Goal: Complete application form: Complete application form

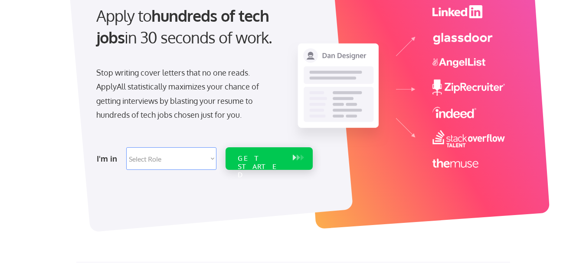
scroll to position [96, 0]
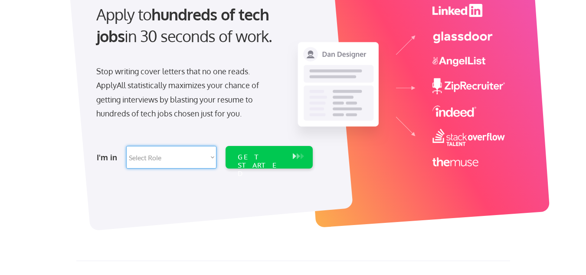
click at [201, 158] on select "Select Role Software Engineering Product Management Customer Success Sales UI/U…" at bounding box center [171, 157] width 90 height 23
select select ""sales""
click at [126, 146] on select "Select Role Software Engineering Product Management Customer Success Sales UI/U…" at bounding box center [171, 157] width 90 height 23
select select ""sales""
click at [259, 159] on div "GET STARTED" at bounding box center [261, 165] width 46 height 25
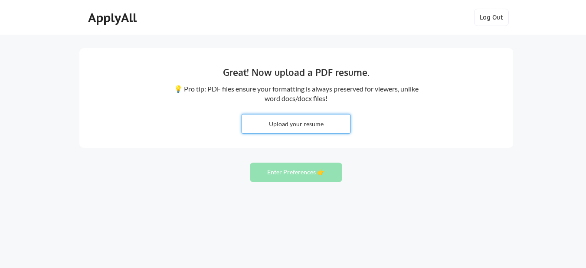
click at [311, 126] on input "file" at bounding box center [296, 124] width 108 height 19
type input "C:\fakepath\Ninad.pdf"
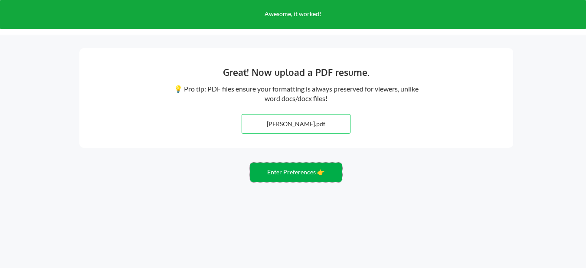
click at [301, 181] on button "Enter Preferences 👉" at bounding box center [296, 173] width 92 height 20
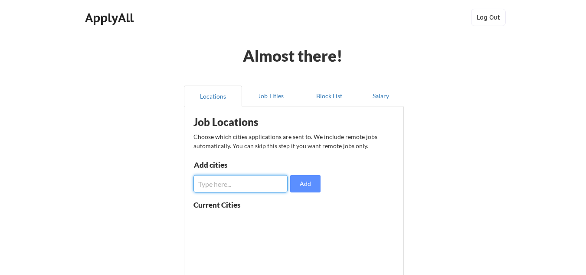
click at [247, 190] on input "input" at bounding box center [241, 183] width 94 height 17
type input "m"
type input "Mumbai, Navi Mumbai, Pune"
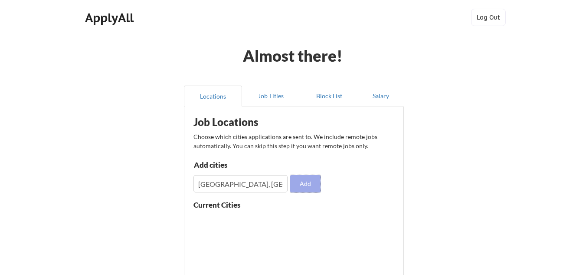
click at [305, 184] on button "Add" at bounding box center [305, 183] width 30 height 17
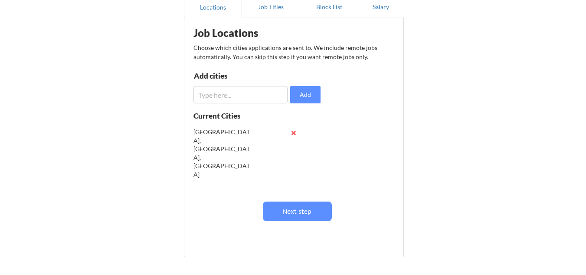
scroll to position [89, 0]
click at [293, 131] on button at bounding box center [294, 132] width 7 height 7
click at [293, 131] on div "Mumbai, Navi Mumbai, Pune" at bounding box center [248, 157] width 109 height 69
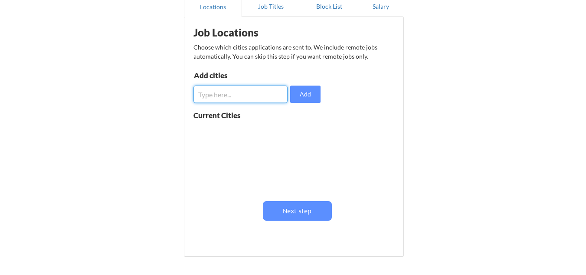
click at [247, 96] on input "input" at bounding box center [241, 94] width 94 height 17
type input "Mumbai"
click at [247, 96] on input "input" at bounding box center [241, 94] width 94 height 17
type input "Navi Mumbai"
click at [247, 96] on input "input" at bounding box center [241, 94] width 94 height 17
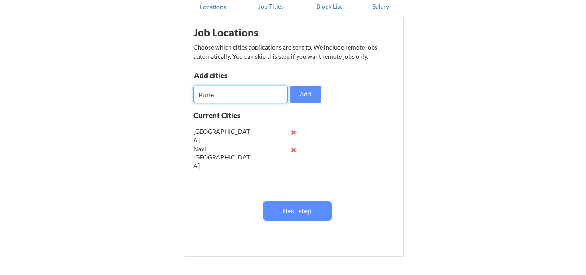
type input "Pune"
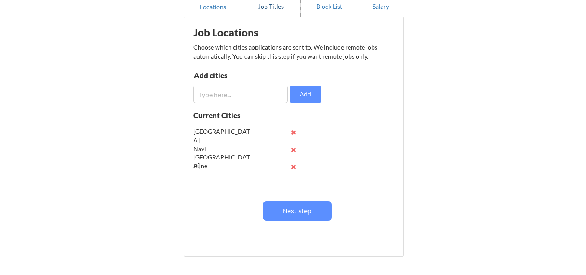
click at [271, 5] on button "Job Titles" at bounding box center [271, 6] width 58 height 21
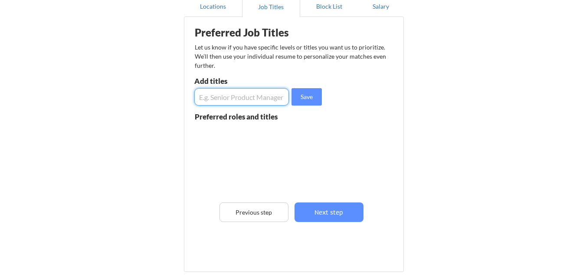
click at [250, 96] on input "input" at bounding box center [241, 96] width 95 height 17
type input "Team Leader"
click at [250, 96] on input "input" at bounding box center [241, 96] width 95 height 17
type input "Manager"
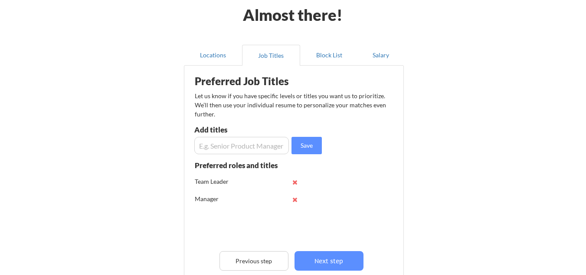
scroll to position [32, 0]
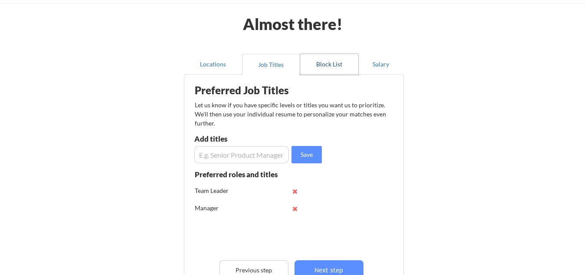
click at [329, 69] on button "Block List" at bounding box center [329, 64] width 58 height 21
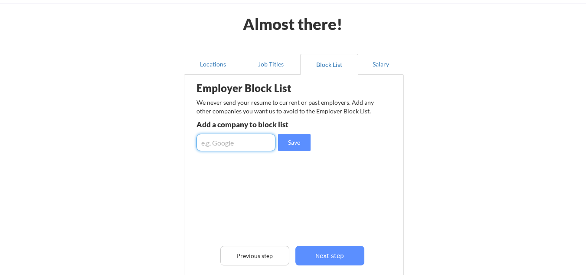
click at [238, 143] on input "input" at bounding box center [236, 142] width 79 height 17
type input "Ease my space"
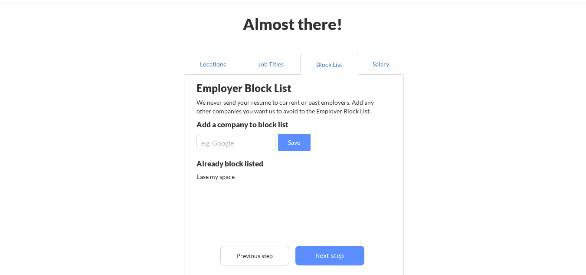
click at [263, 139] on input "input" at bounding box center [236, 142] width 79 height 17
type input "UpGrad"
click at [374, 61] on button "Salary" at bounding box center [382, 64] width 46 height 21
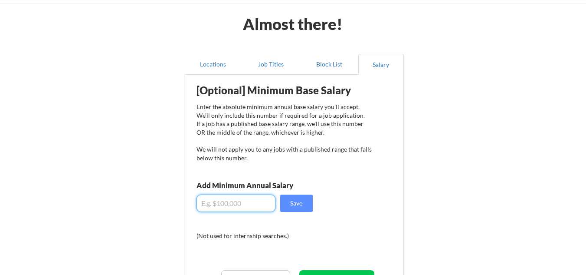
click at [232, 202] on input "input" at bounding box center [236, 202] width 79 height 17
type input "$7"
click at [247, 207] on input "input" at bounding box center [236, 202] width 79 height 17
type input "$6"
type input "$5"
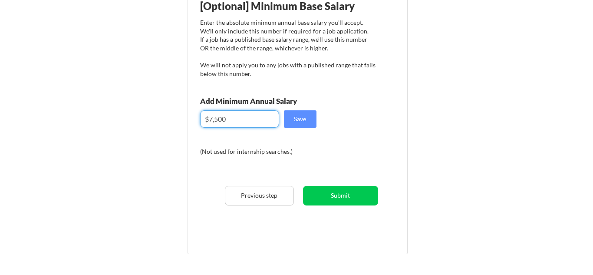
scroll to position [161, 0]
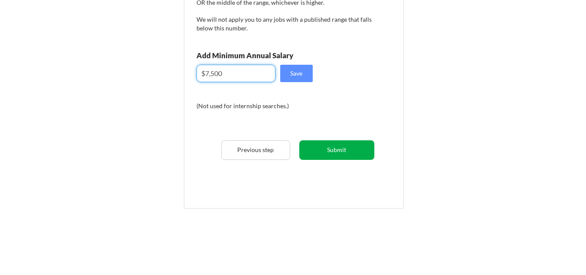
type input "$7,500"
click at [335, 153] on button "Submit" at bounding box center [337, 150] width 75 height 20
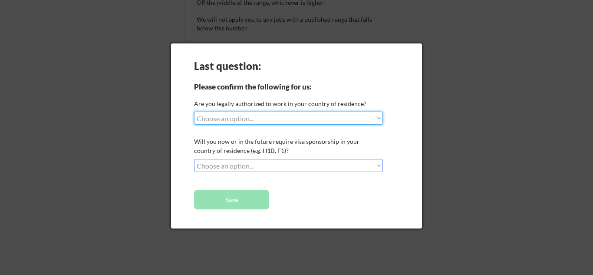
click at [324, 119] on select "Choose an option... Yes, I am a US Citizen Yes, I am a Canadian Citizen Yes, I …" at bounding box center [288, 118] width 189 height 13
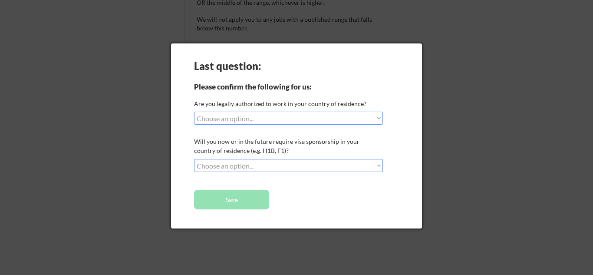
click at [271, 11] on div at bounding box center [296, 137] width 593 height 275
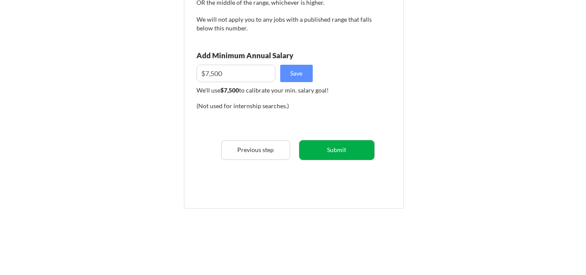
click at [333, 157] on button "Submit" at bounding box center [337, 150] width 75 height 20
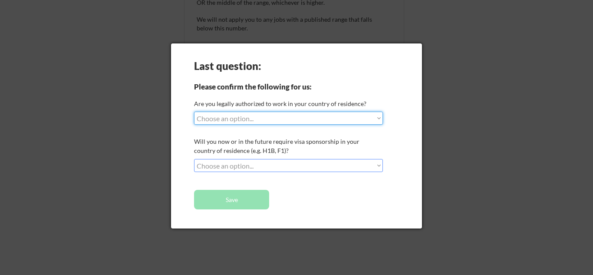
click at [264, 117] on select "Choose an option... Yes, I am a US Citizen Yes, I am a Canadian Citizen Yes, I …" at bounding box center [288, 118] width 189 height 13
select select ""no__i_am_not__yet__authorized""
click at [194, 112] on select "Choose an option... Yes, I am a US Citizen Yes, I am a Canadian Citizen Yes, I …" at bounding box center [288, 118] width 189 height 13
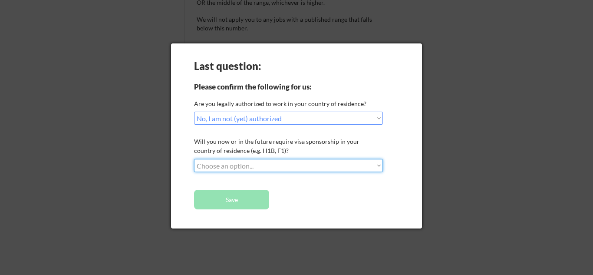
click at [254, 166] on select "Choose an option... No, I will not need sponsorship Yes, I will need sponsorship" at bounding box center [288, 165] width 189 height 13
select select ""yes__i_will_need_sponsorship""
click at [194, 159] on select "Choose an option... No, I will not need sponsorship Yes, I will need sponsorship" at bounding box center [288, 165] width 189 height 13
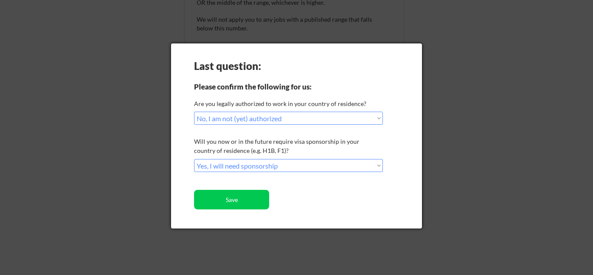
click at [234, 210] on div "Last question: Please confirm the following for us: Are you legally authorized …" at bounding box center [296, 135] width 251 height 185
click at [237, 204] on button "Save" at bounding box center [231, 200] width 75 height 20
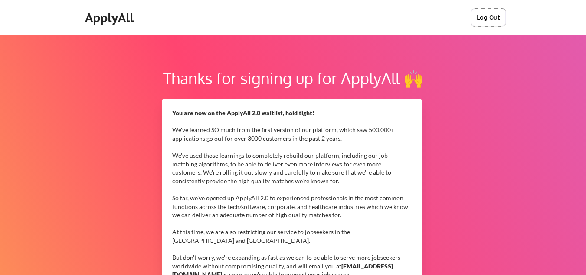
click at [484, 18] on button "Log Out" at bounding box center [488, 17] width 35 height 17
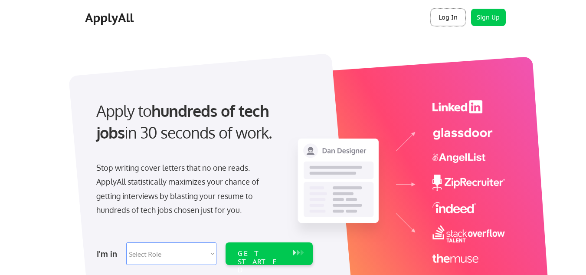
click at [445, 16] on button "Log In" at bounding box center [448, 17] width 35 height 17
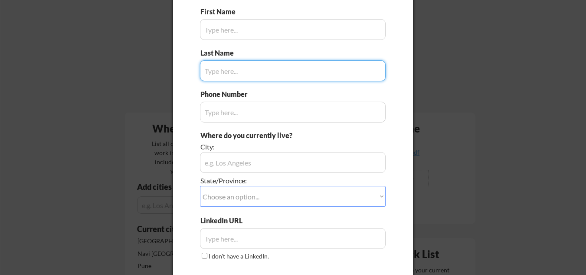
scroll to position [82, 0]
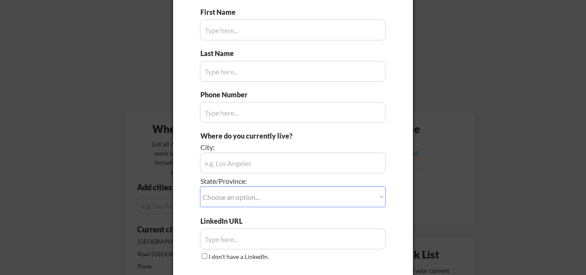
click at [477, 107] on div at bounding box center [293, 137] width 586 height 275
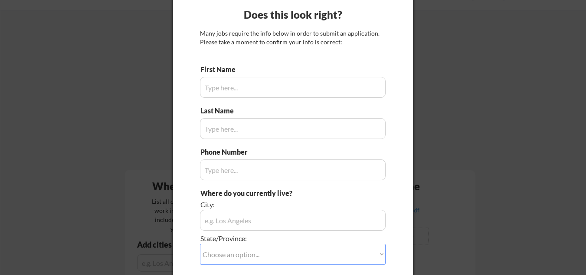
scroll to position [24, 0]
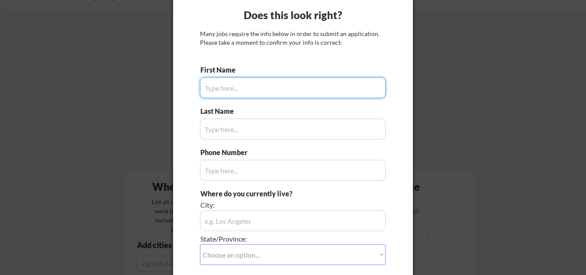
click at [304, 90] on input "input" at bounding box center [293, 87] width 186 height 21
click at [277, 81] on input "input" at bounding box center [293, 87] width 186 height 21
type input "Ninad"
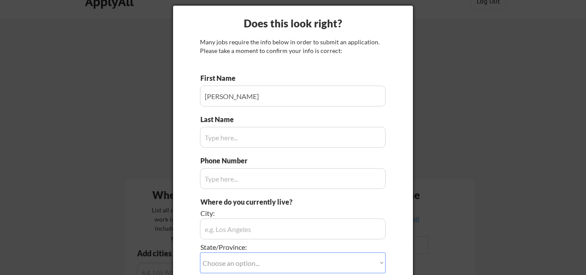
scroll to position [0, 0]
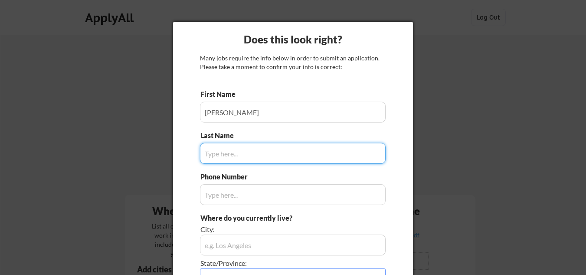
click at [249, 154] on input "input" at bounding box center [293, 153] width 186 height 21
type input "J"
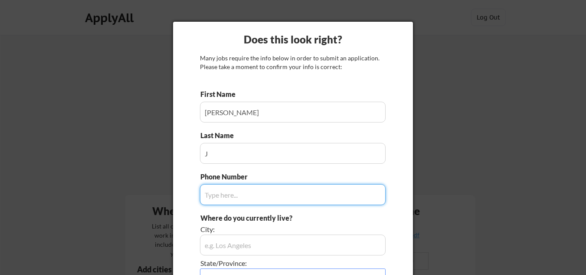
click at [246, 203] on input "input" at bounding box center [293, 194] width 186 height 21
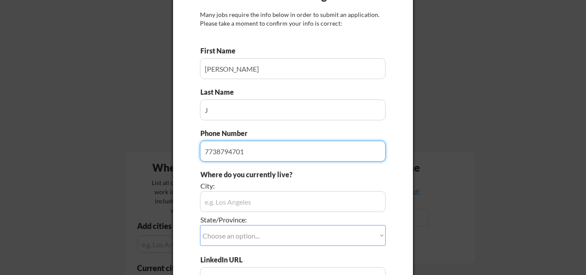
type input "7738794701"
click at [246, 203] on input "input" at bounding box center [293, 201] width 186 height 21
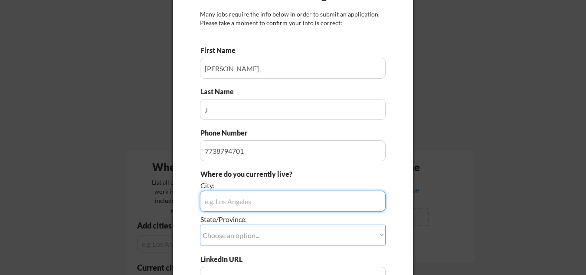
click at [246, 203] on input "input" at bounding box center [293, 201] width 186 height 21
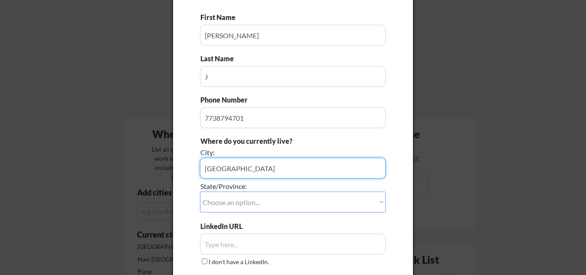
scroll to position [77, 0]
type input "Mumbai"
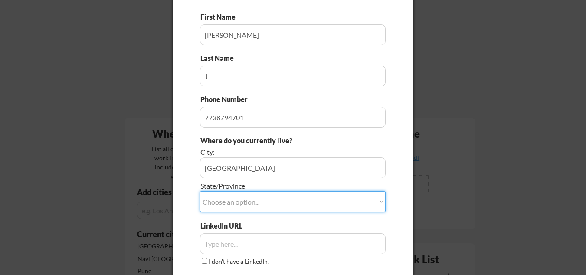
click at [245, 204] on select "Choose an option... Other/Not Applicable Alabama Alaska Alberta Arizona Arkansa…" at bounding box center [293, 201] width 186 height 21
select select ""Maine""
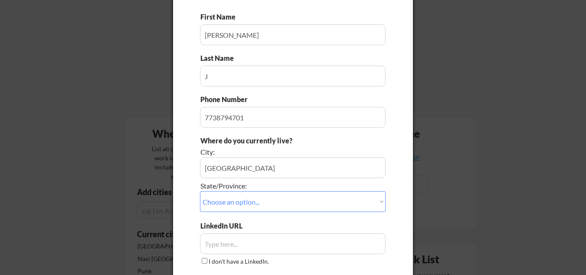
click at [171, 195] on div at bounding box center [293, 137] width 586 height 275
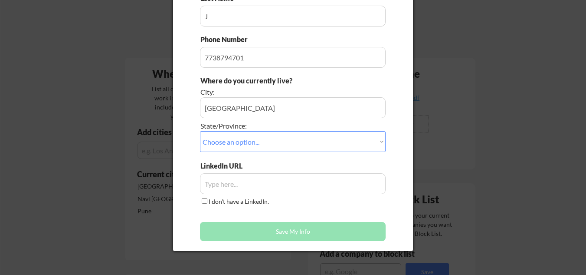
scroll to position [138, 0]
click at [204, 202] on input "I don't have a LinkedIn." at bounding box center [205, 201] width 6 height 6
checkbox input "true"
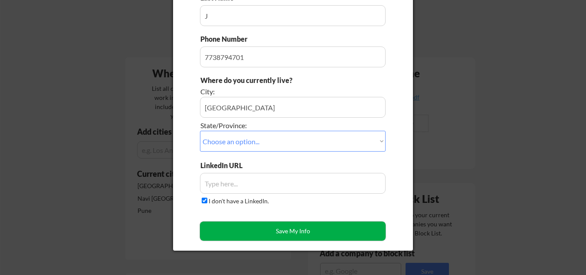
click at [277, 234] on button "Save My Info" at bounding box center [293, 230] width 186 height 19
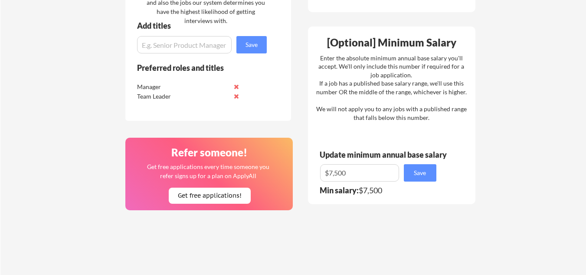
scroll to position [464, 0]
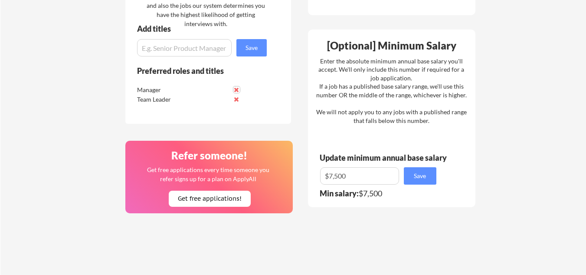
click at [238, 92] on button at bounding box center [237, 89] width 7 height 7
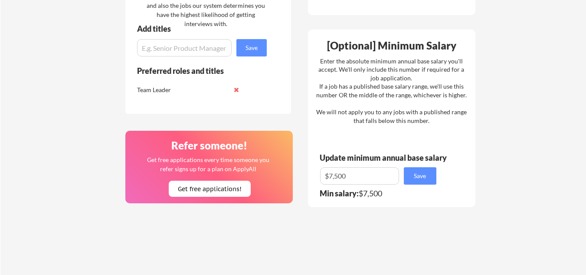
click at [237, 90] on button at bounding box center [237, 89] width 7 height 7
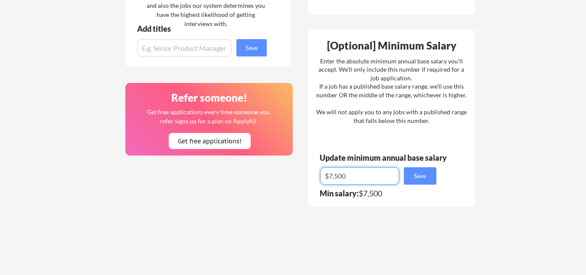
drag, startPoint x: 365, startPoint y: 175, endPoint x: 278, endPoint y: 191, distance: 88.0
click at [278, 191] on div "Where should we look? List all cities where you would be able to work in-person…" at bounding box center [300, 28] width 365 height 609
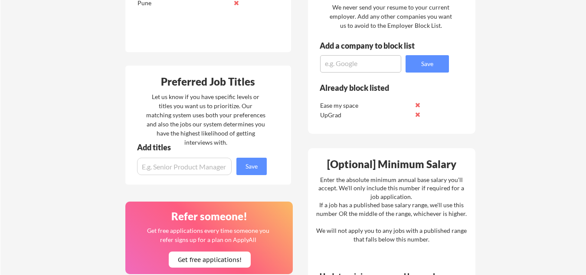
scroll to position [344, 0]
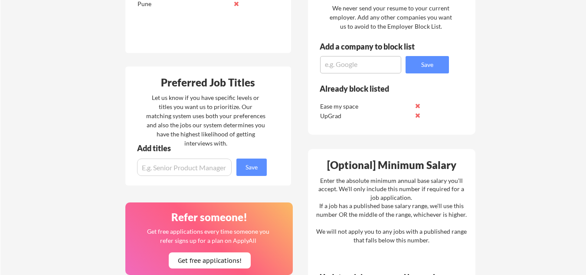
type input "$0"
click at [419, 108] on button at bounding box center [418, 105] width 7 height 7
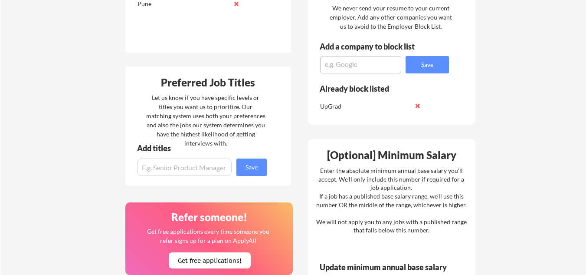
click at [419, 108] on button at bounding box center [418, 105] width 7 height 7
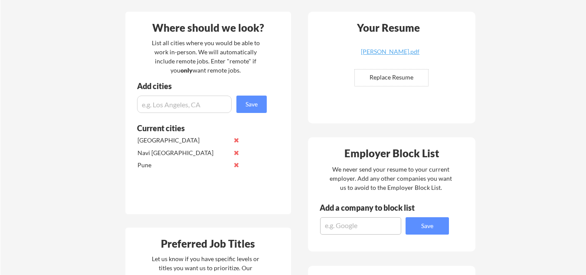
scroll to position [170, 0]
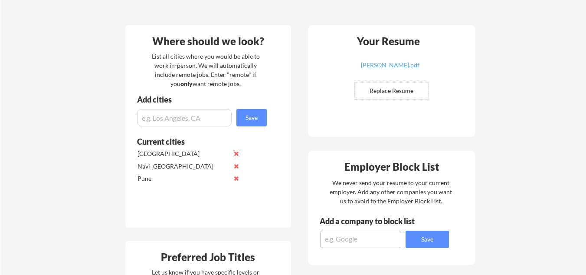
click at [237, 154] on button at bounding box center [237, 153] width 7 height 7
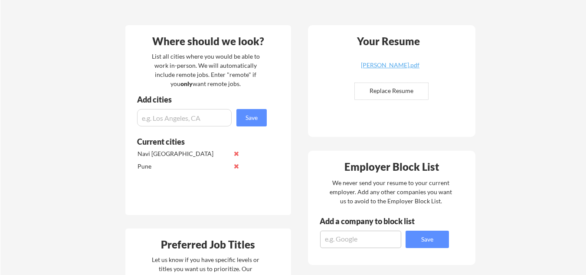
click at [237, 154] on button at bounding box center [237, 153] width 7 height 7
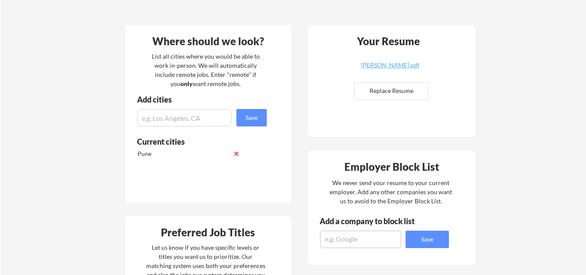
click at [237, 154] on button at bounding box center [237, 153] width 7 height 7
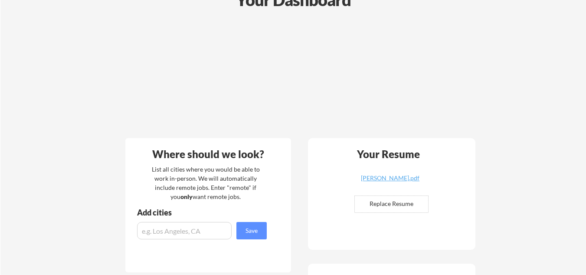
scroll to position [0, 0]
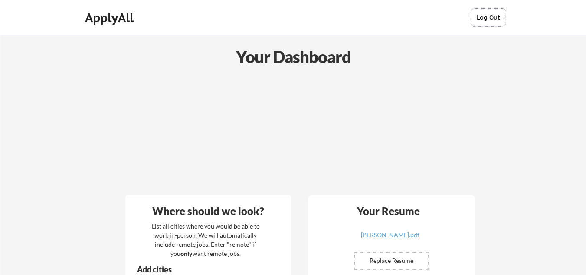
click at [494, 20] on button "Log Out" at bounding box center [488, 17] width 35 height 17
